Goal: Transaction & Acquisition: Obtain resource

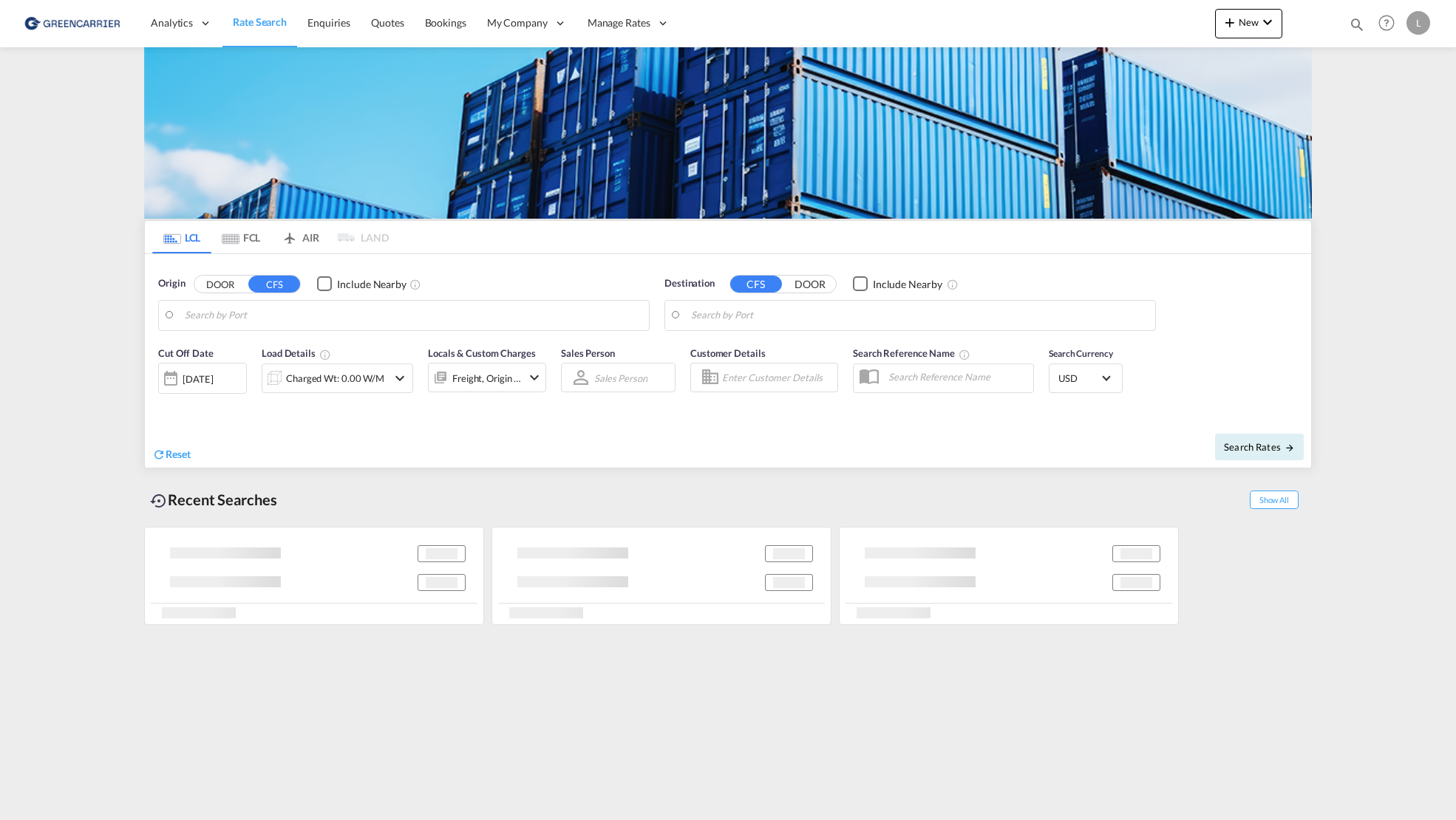
type input "[GEOGRAPHIC_DATA], NOOSL"
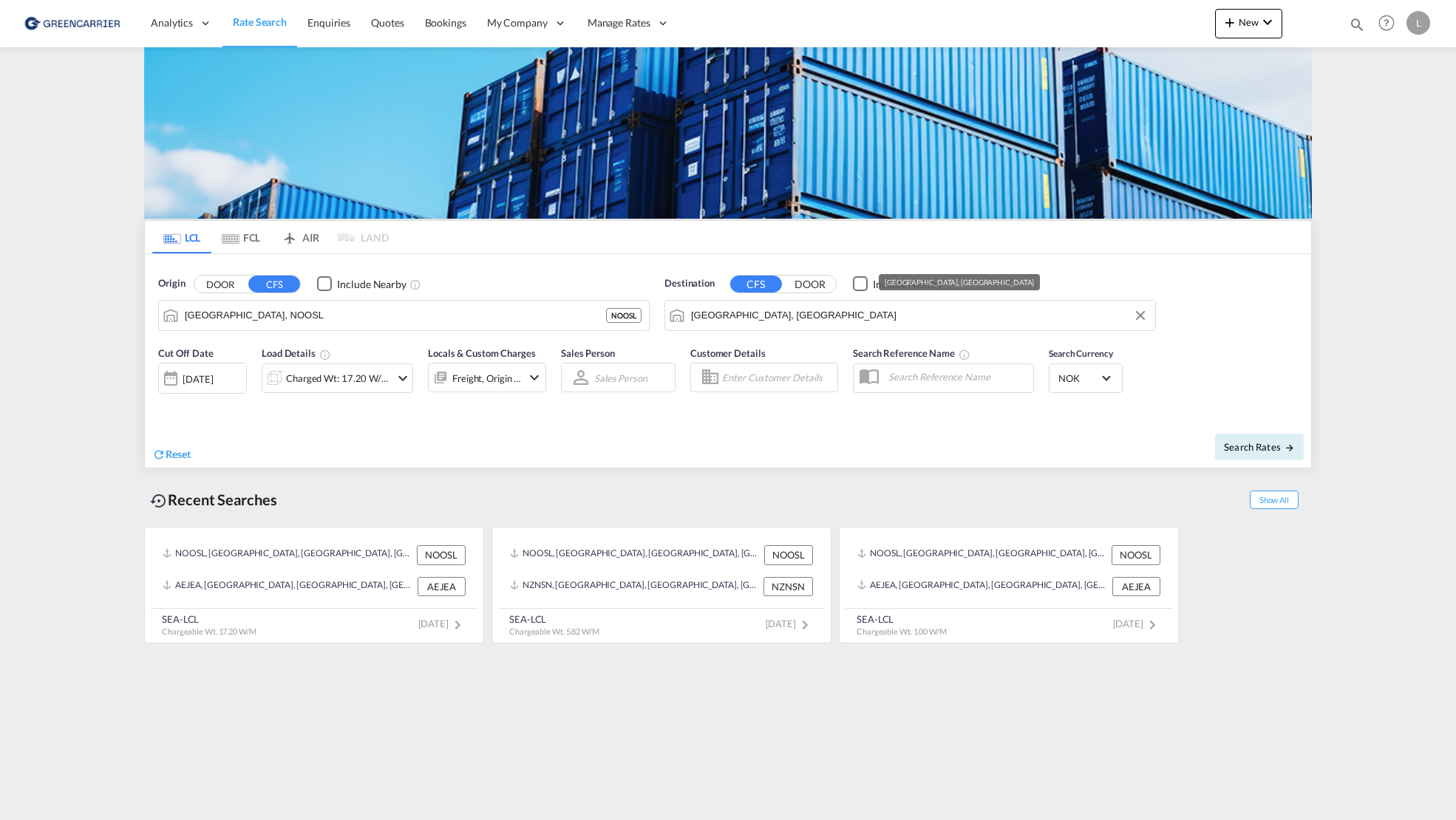
click at [775, 315] on input "[GEOGRAPHIC_DATA], [GEOGRAPHIC_DATA]" at bounding box center [919, 315] width 457 height 22
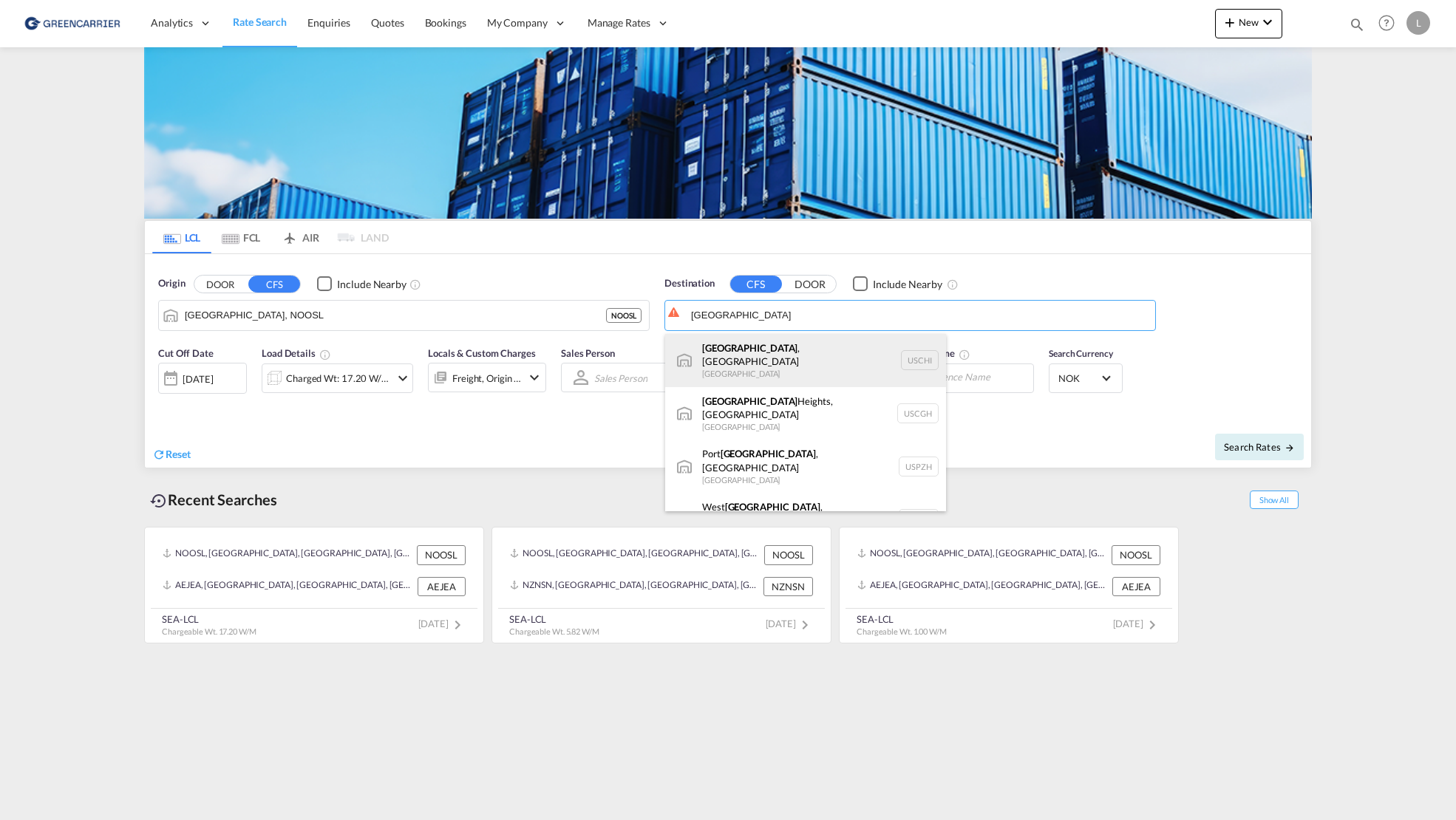
click at [785, 352] on div "[GEOGRAPHIC_DATA] , [GEOGRAPHIC_DATA] [GEOGRAPHIC_DATA] [GEOGRAPHIC_DATA]" at bounding box center [805, 360] width 281 height 53
type input "[GEOGRAPHIC_DATA], [GEOGRAPHIC_DATA], USCHI"
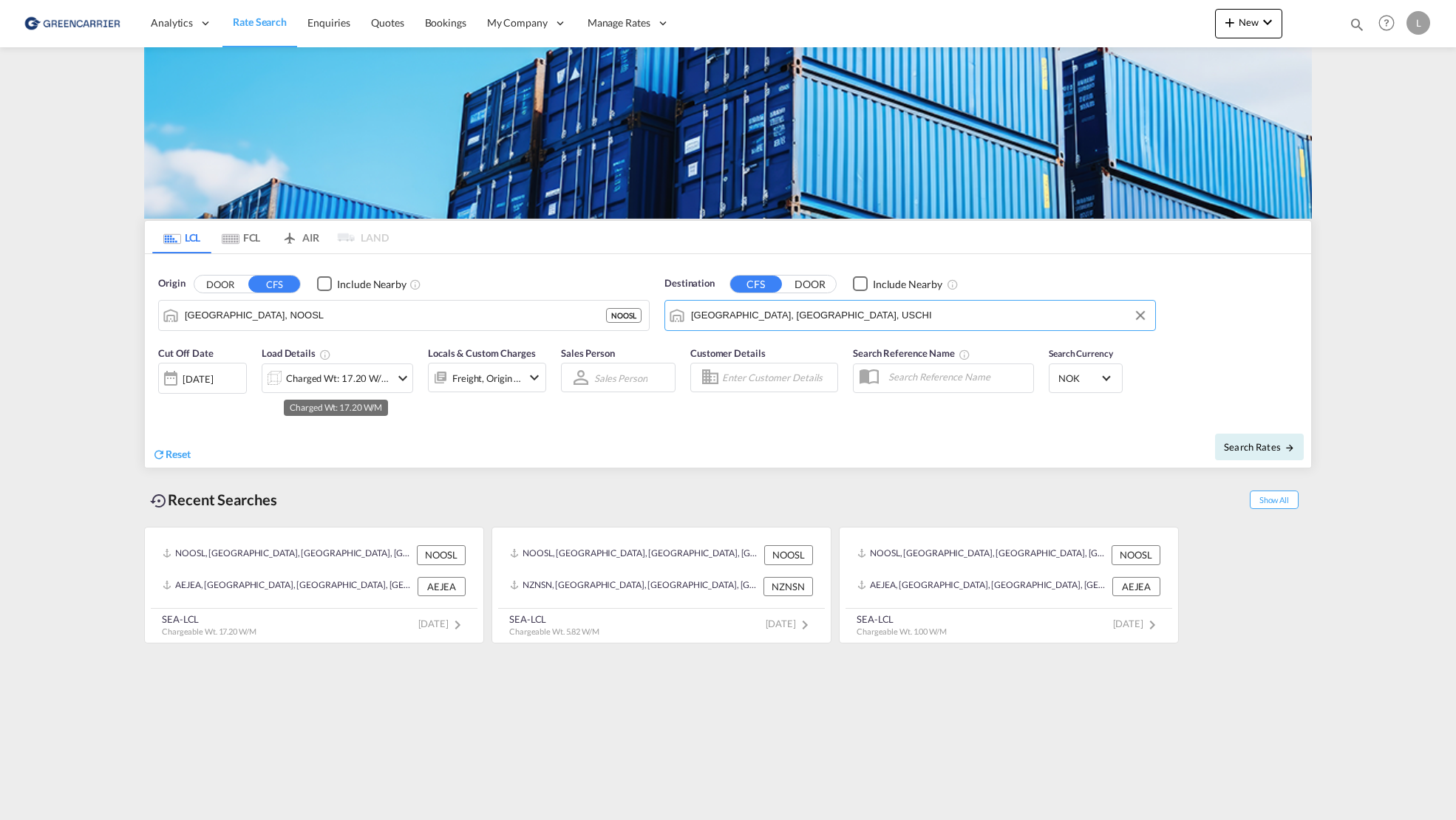
click at [302, 379] on div "Charged Wt: 17.20 W/M" at bounding box center [337, 378] width 104 height 20
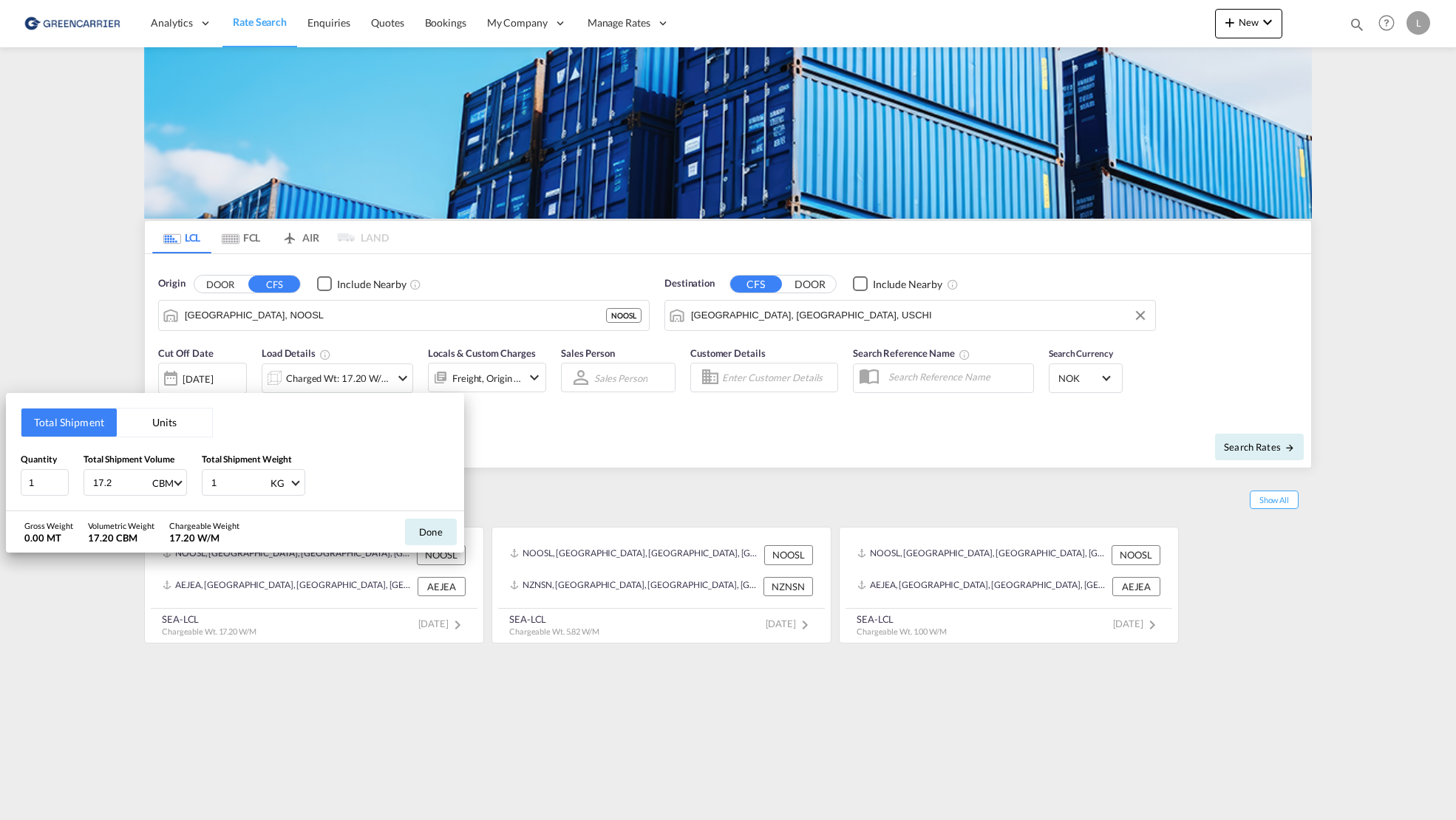
drag, startPoint x: 109, startPoint y: 476, endPoint x: -58, endPoint y: 470, distance: 167.1
click at [0, 470] on html "Analytics Reports Dashboard Rate Search Enquiries Quotes" at bounding box center [728, 410] width 1456 height 820
click at [157, 422] on button "Units" at bounding box center [164, 422] width 95 height 28
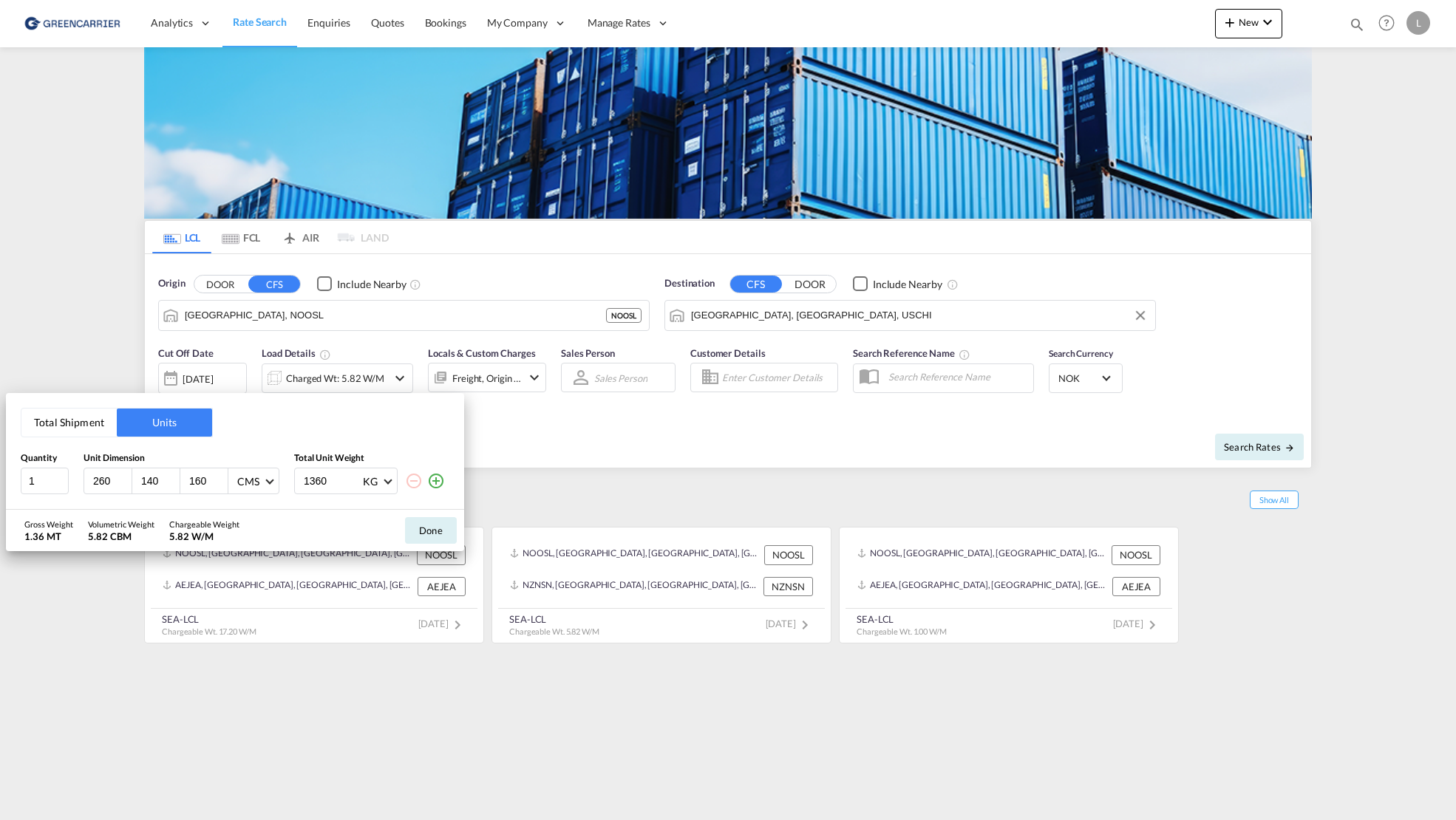
drag, startPoint x: 23, startPoint y: 477, endPoint x: 13, endPoint y: 468, distance: 13.5
click at [14, 472] on div "Total Shipment Units Quantity Unit Dimension Total Unit Weight 1 260 140 160 CM…" at bounding box center [235, 452] width 458 height 117
type input "120"
type input "80"
type input "140"
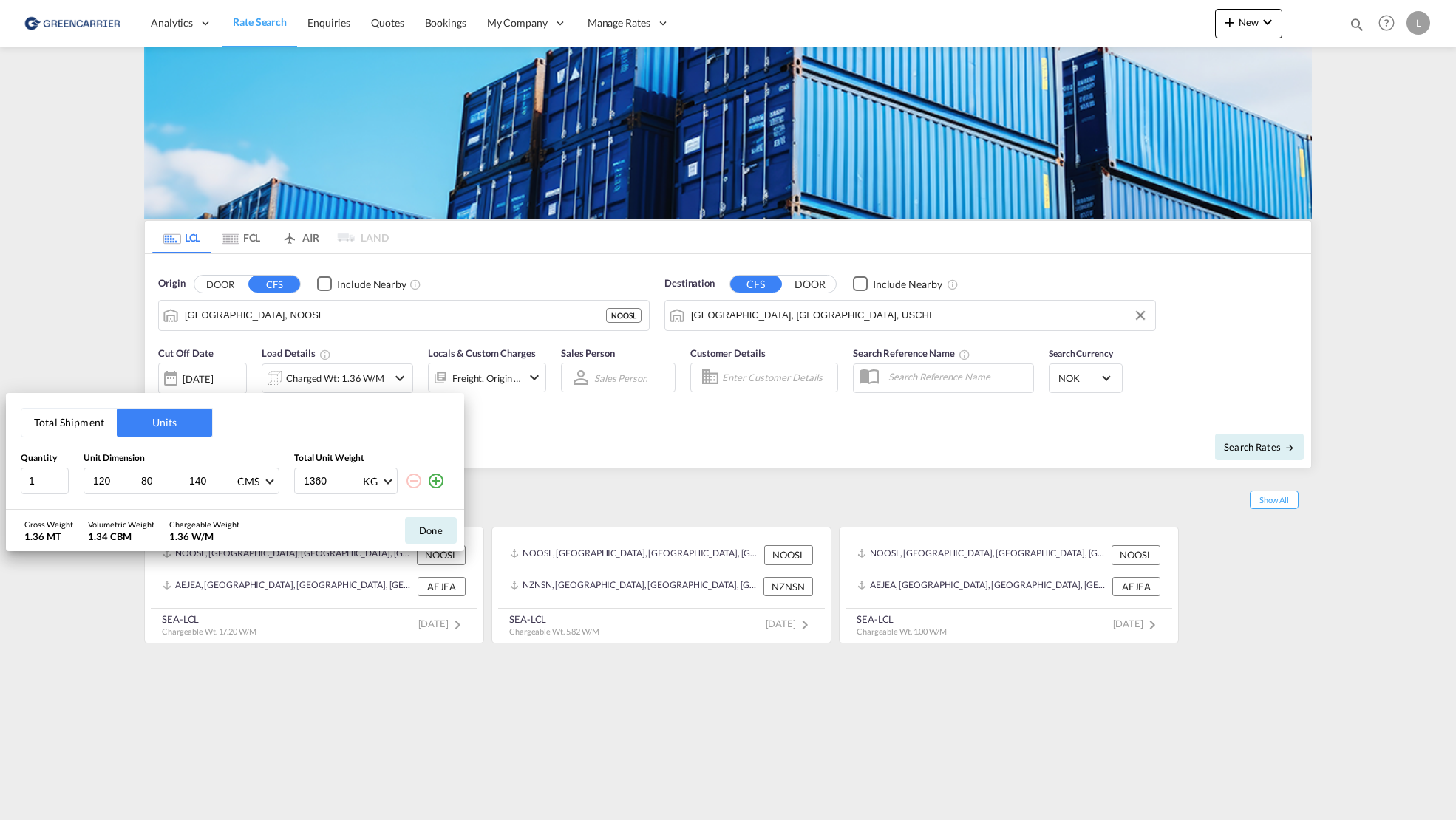
drag, startPoint x: 341, startPoint y: 482, endPoint x: 188, endPoint y: 477, distance: 153.1
click at [188, 477] on div "1 120 80 140 CMS CMS Inches 1360 KG KG LB" at bounding box center [235, 480] width 429 height 26
type input "500"
click at [431, 540] on button "Done" at bounding box center [431, 529] width 52 height 26
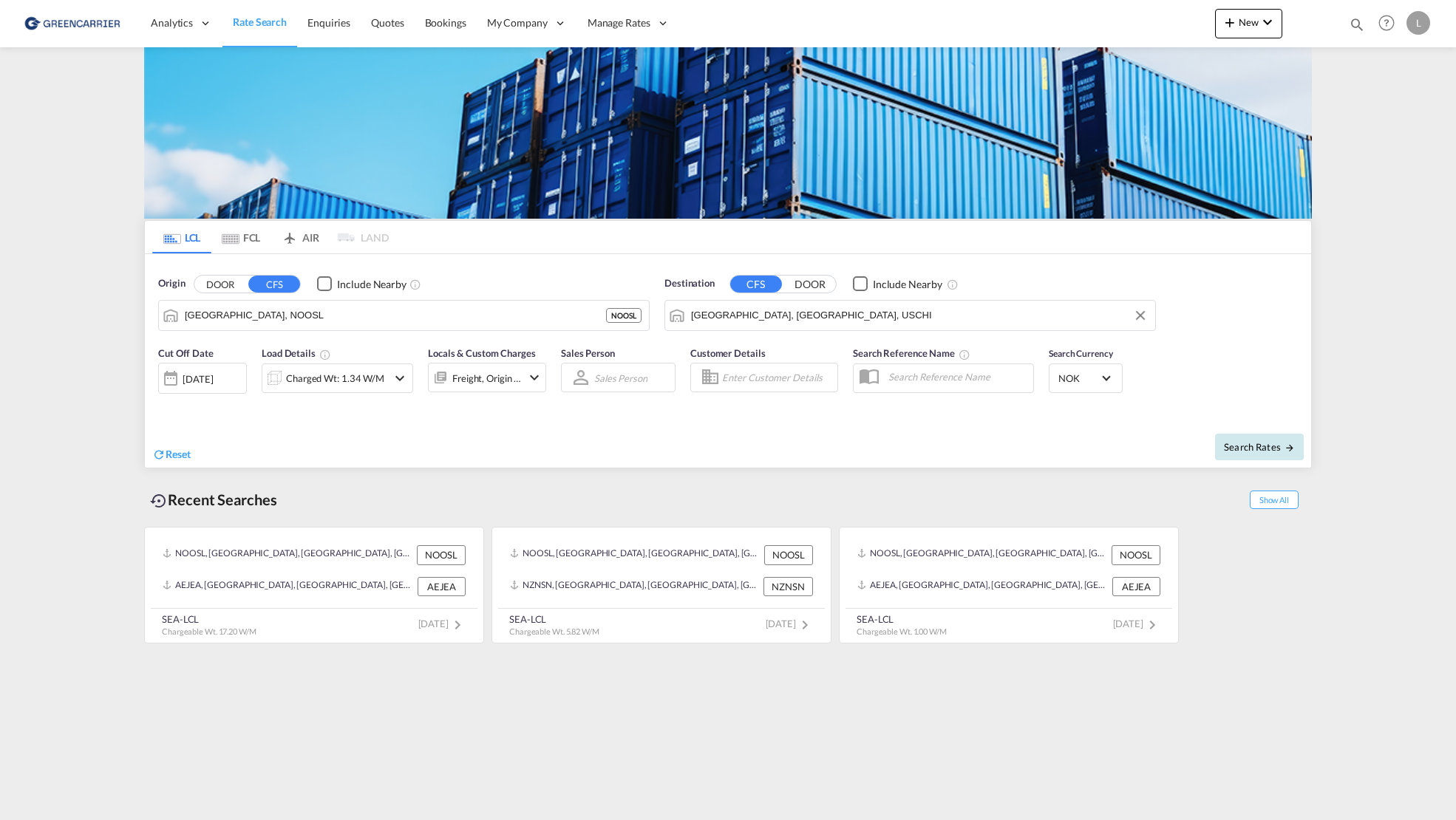
click at [1291, 447] on md-icon "icon-arrow-right" at bounding box center [1290, 447] width 10 height 10
type input "NOOSL to USCHI / [DATE]"
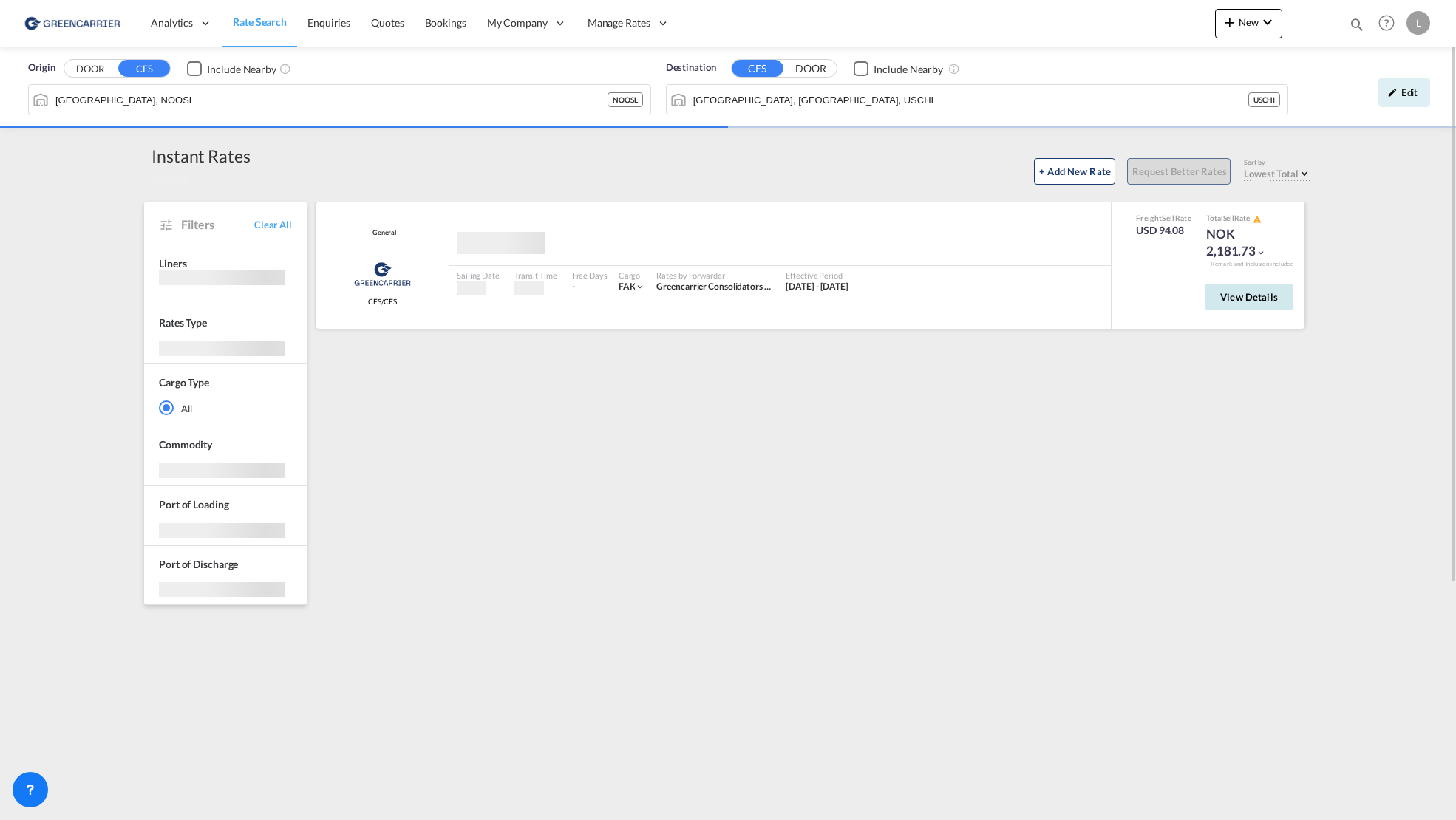
click at [1233, 301] on span "View Details" at bounding box center [1249, 297] width 58 height 12
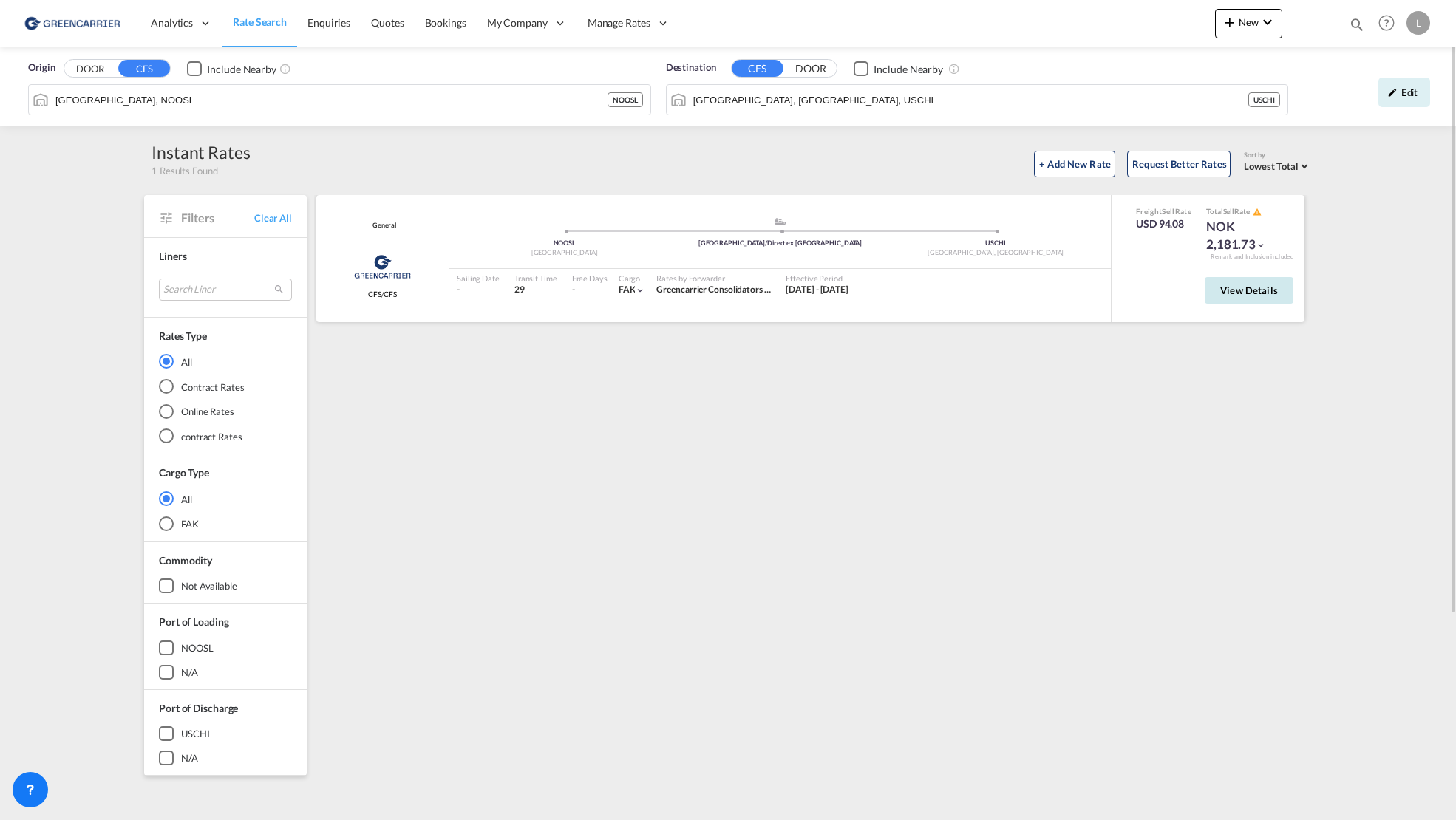
click at [1261, 294] on span "View Details" at bounding box center [1249, 291] width 58 height 12
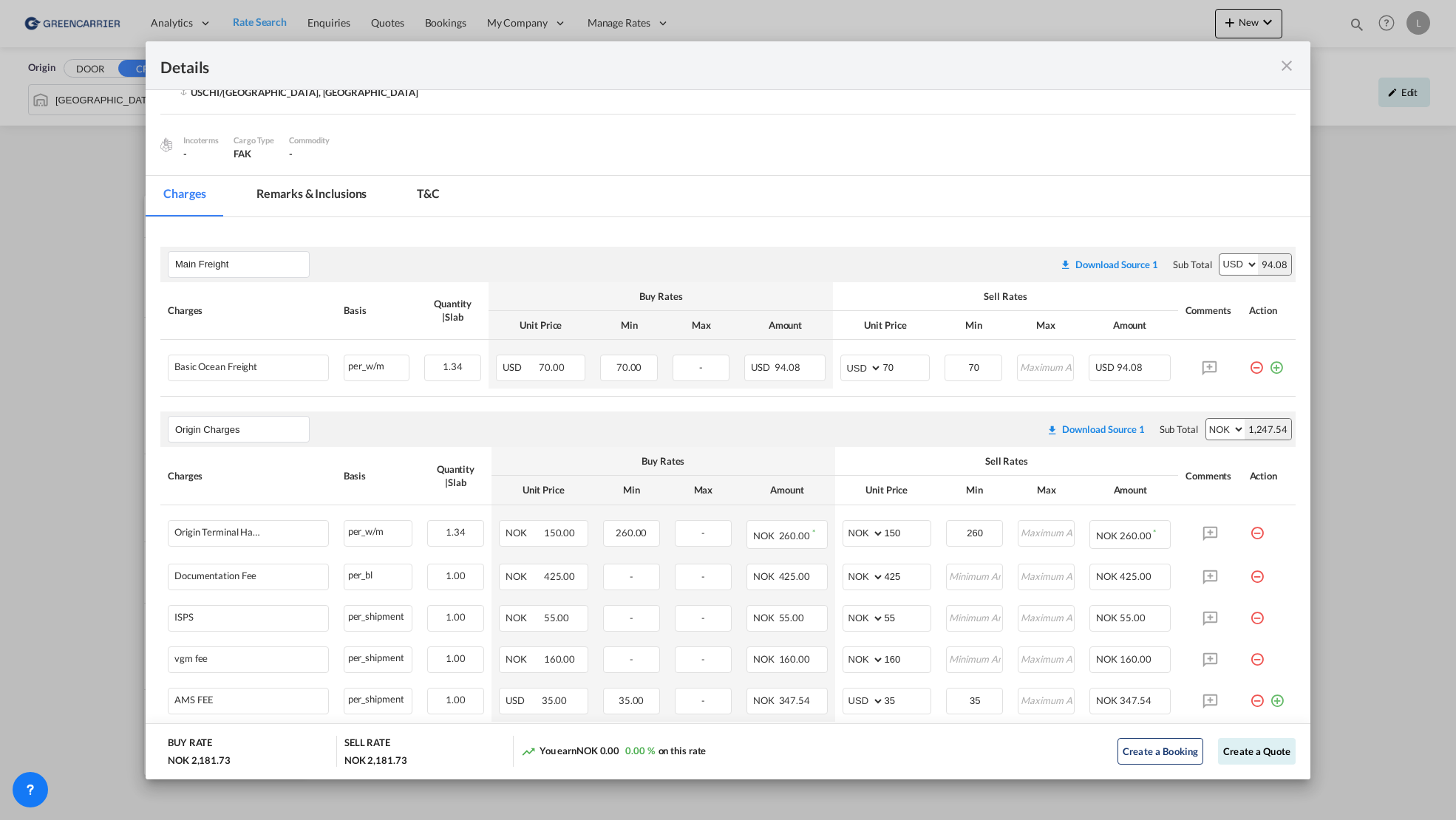
scroll to position [210, 0]
